Goal: Obtain resource: Download file/media

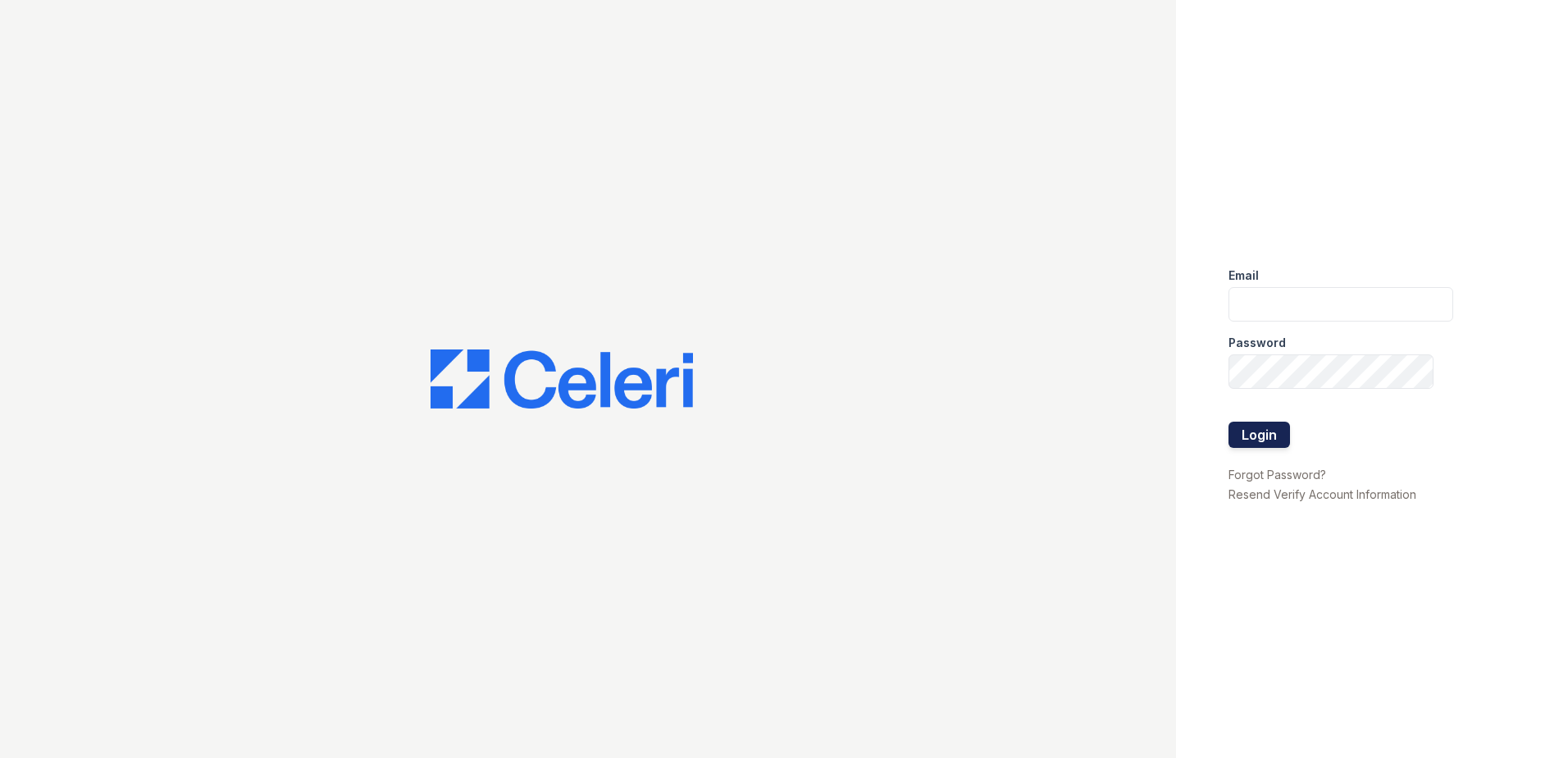
type input "[EMAIL_ADDRESS][DOMAIN_NAME]"
click at [1258, 432] on button "Login" at bounding box center [1259, 434] width 62 height 26
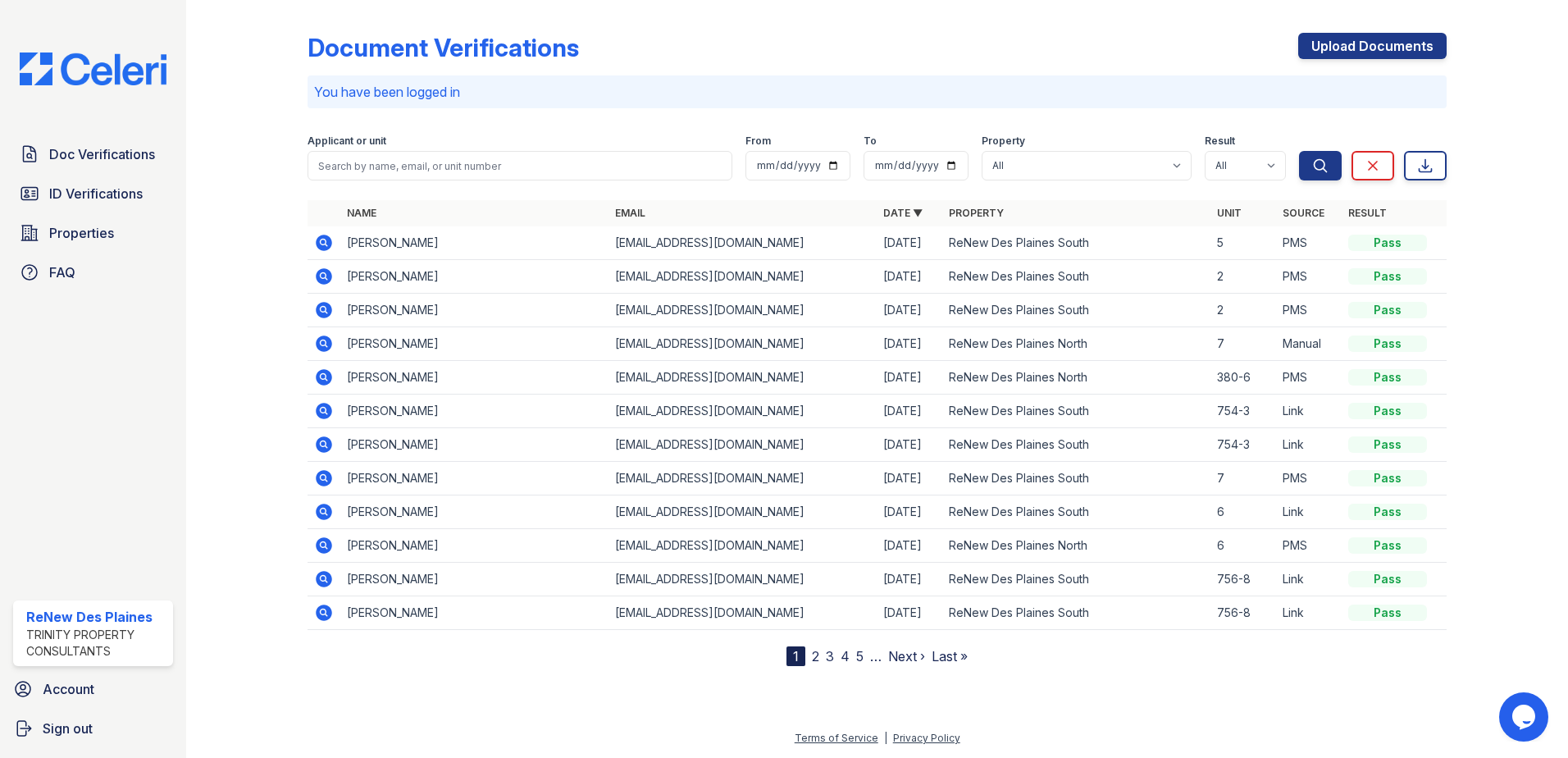
click at [323, 243] on icon at bounding box center [322, 241] width 4 height 4
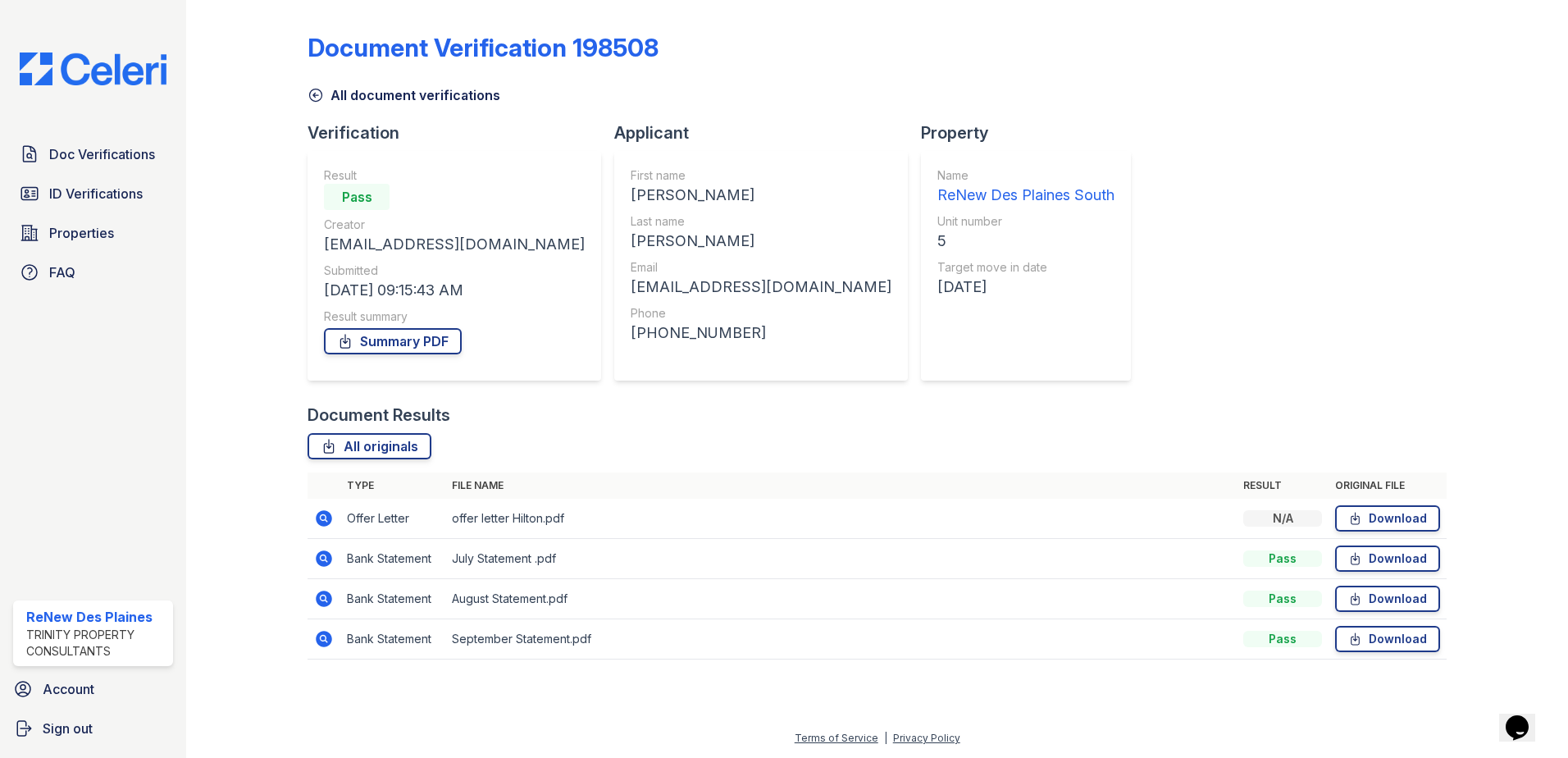
click at [324, 516] on icon at bounding box center [322, 516] width 4 height 4
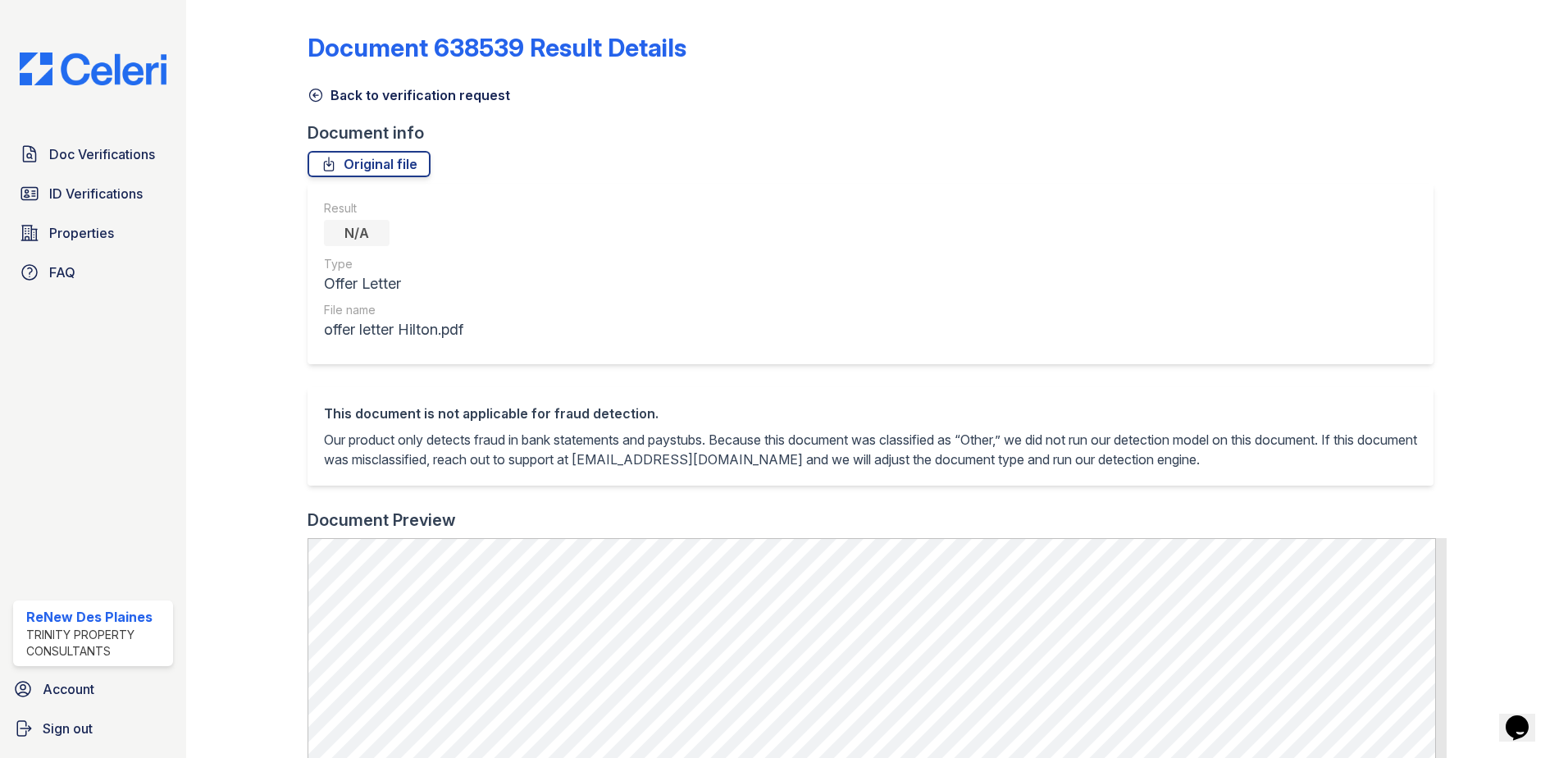
click at [318, 93] on icon at bounding box center [315, 94] width 16 height 16
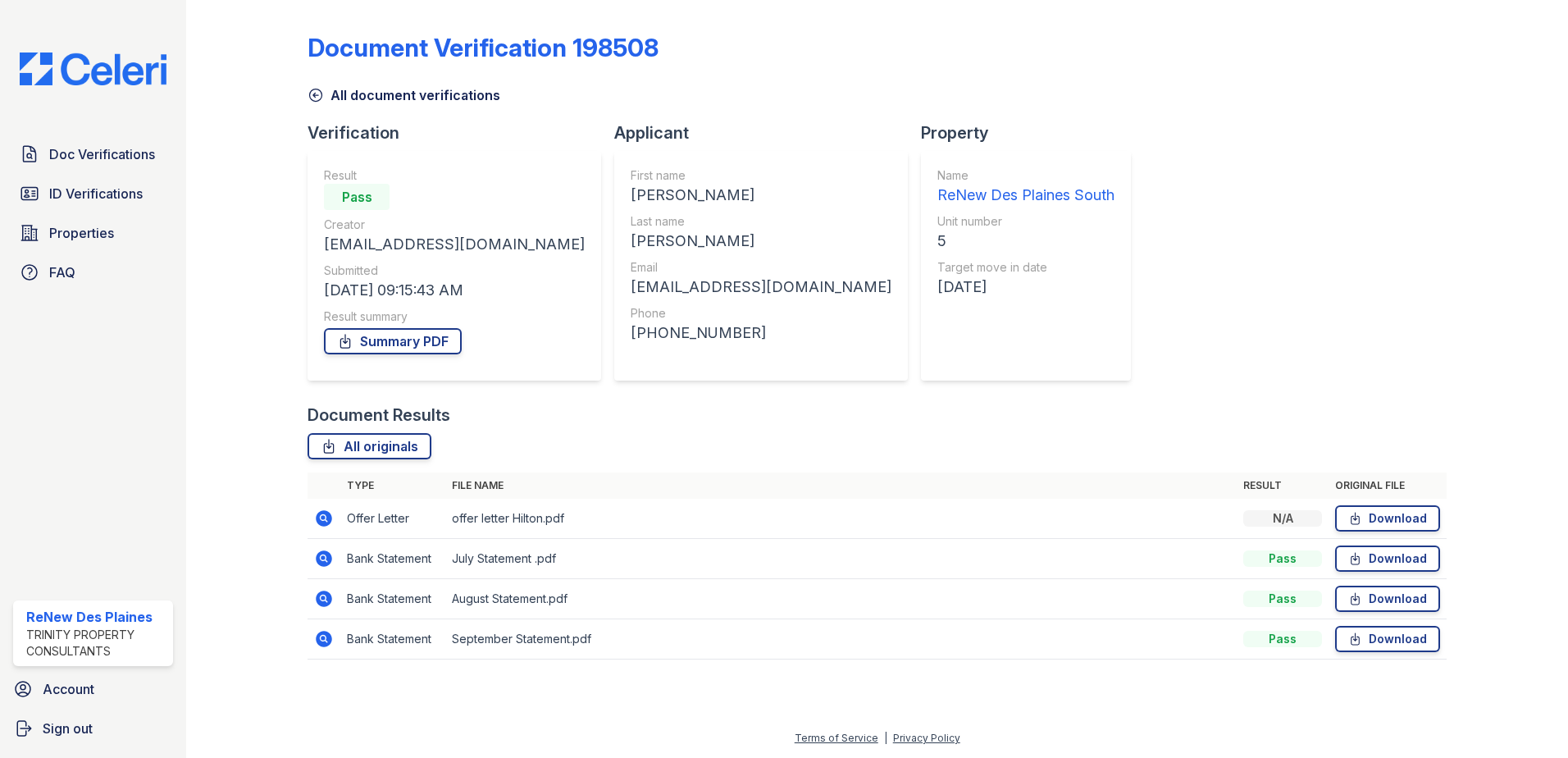
click at [308, 638] on td at bounding box center [324, 639] width 33 height 40
click at [1409, 638] on link "Download" at bounding box center [1387, 638] width 105 height 26
click at [314, 95] on icon at bounding box center [316, 95] width 12 height 12
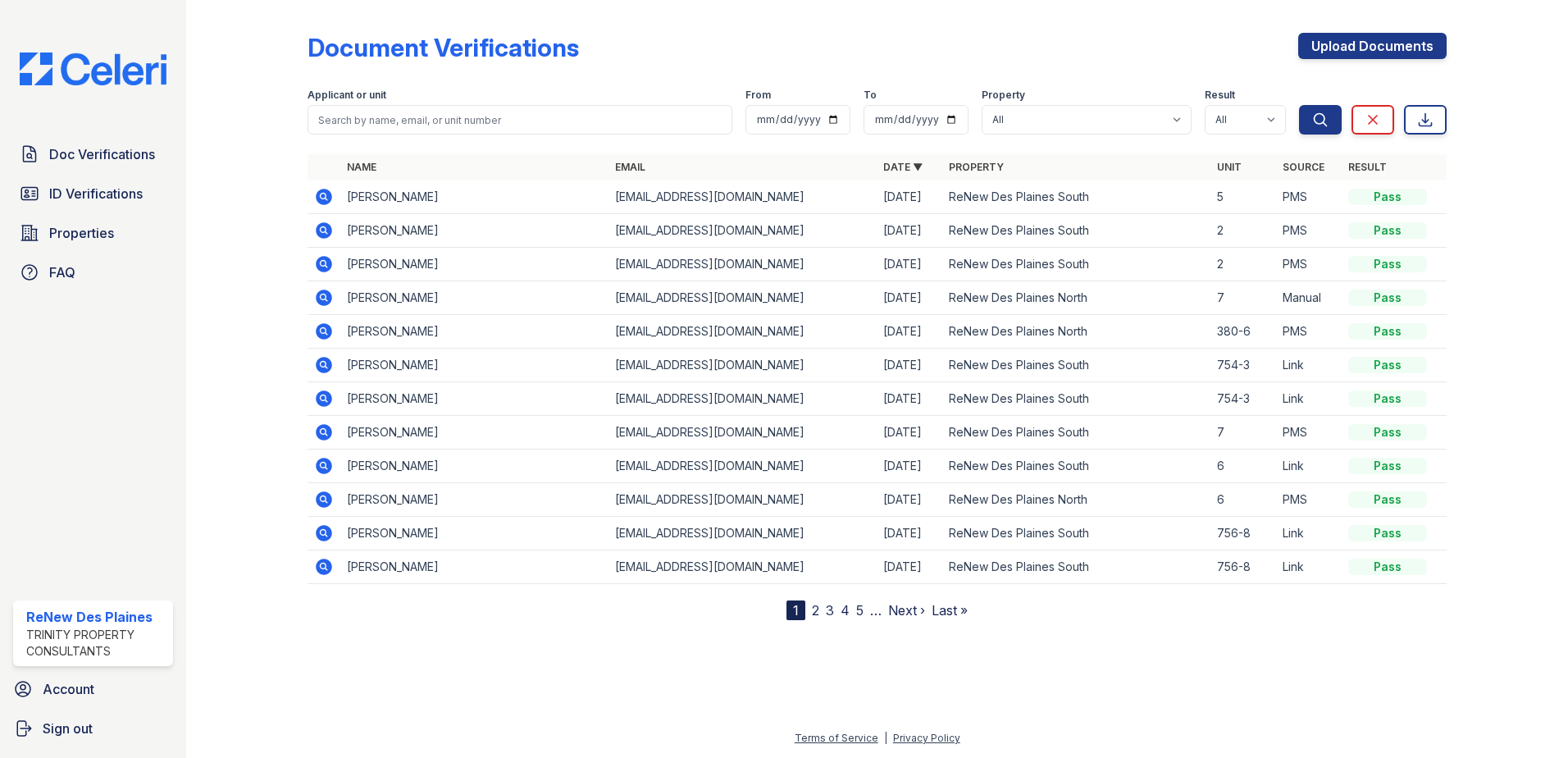
click at [320, 197] on icon at bounding box center [323, 197] width 16 height 16
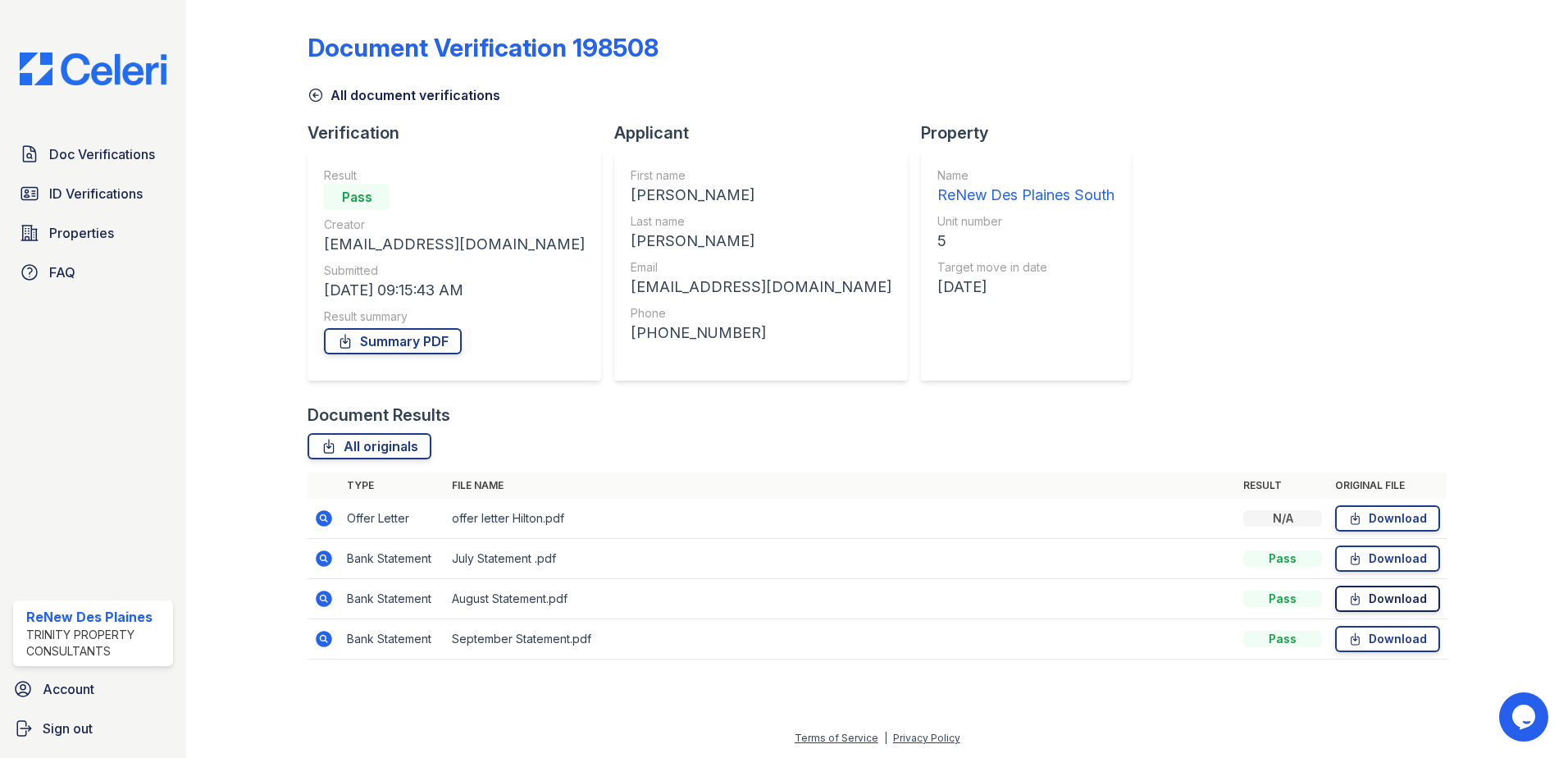
click at [1377, 603] on link "Download" at bounding box center [1387, 599] width 105 height 26
